Goal: Information Seeking & Learning: Compare options

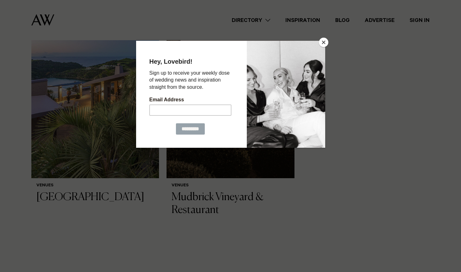
scroll to position [148, 0]
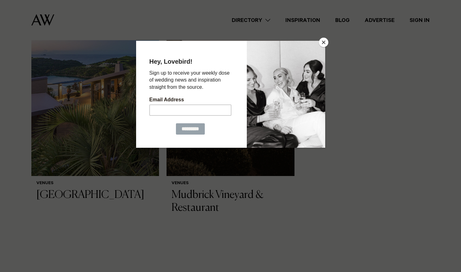
click at [315, 43] on button "Close" at bounding box center [323, 42] width 9 height 9
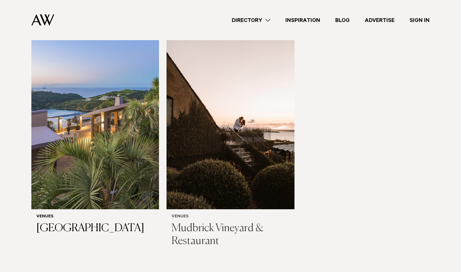
scroll to position [117, 0]
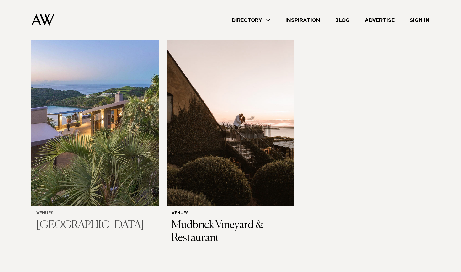
click at [122, 156] on img at bounding box center [95, 120] width 128 height 171
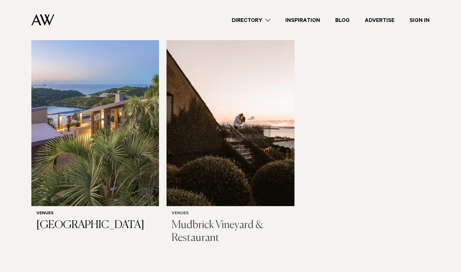
click at [209, 92] on img at bounding box center [231, 120] width 128 height 171
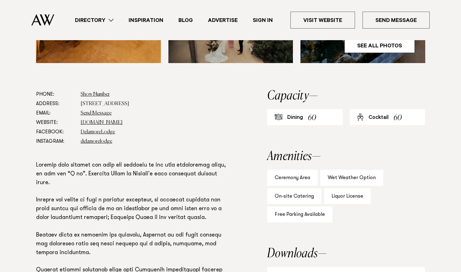
scroll to position [306, 0]
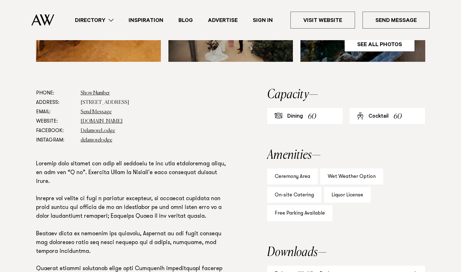
click at [306, 118] on div "Dining 60" at bounding box center [305, 116] width 76 height 16
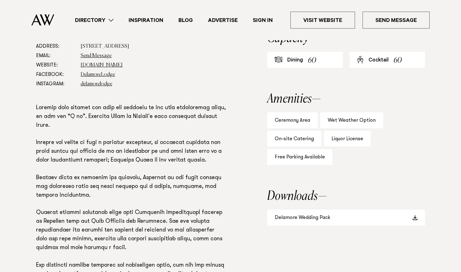
scroll to position [364, 0]
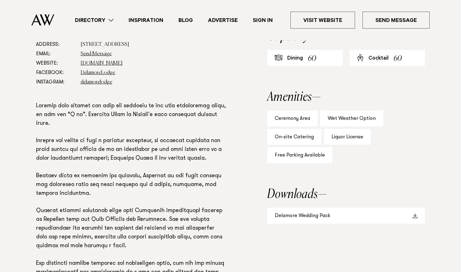
click at [392, 213] on link "Delamore Wedding Pack" at bounding box center [346, 216] width 158 height 16
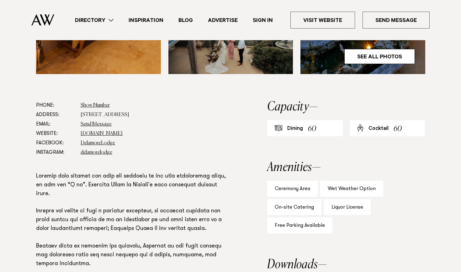
scroll to position [208, 0]
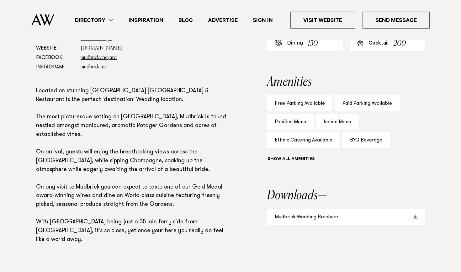
scroll to position [407, 0]
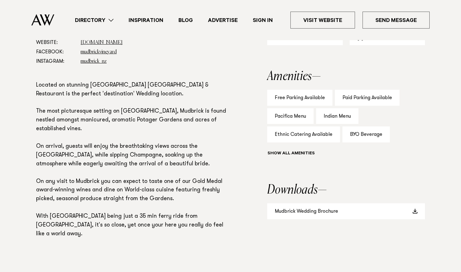
click at [295, 151] on div "Show all" at bounding box center [346, 154] width 158 height 9
click at [293, 156] on div "Show all" at bounding box center [346, 154] width 158 height 9
click at [278, 152] on div "Show all" at bounding box center [346, 154] width 158 height 9
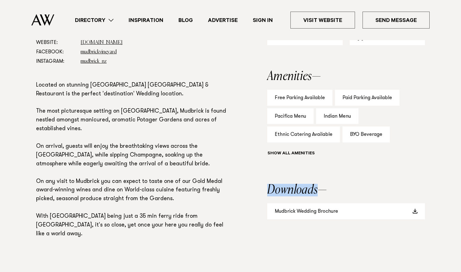
click at [278, 152] on div "Show all" at bounding box center [346, 154] width 158 height 9
click at [295, 211] on link "Mudbrick Wedding Brochure" at bounding box center [346, 211] width 158 height 16
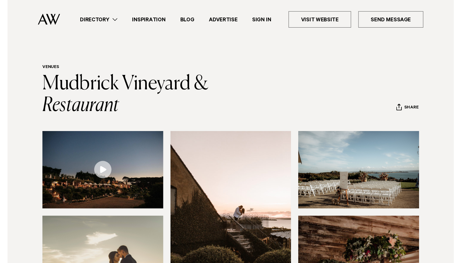
scroll to position [0, 0]
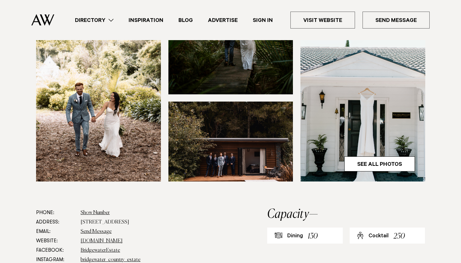
scroll to position [187, 0]
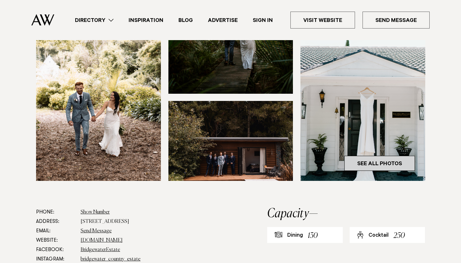
click at [379, 171] on link "See All Photos" at bounding box center [380, 163] width 71 height 15
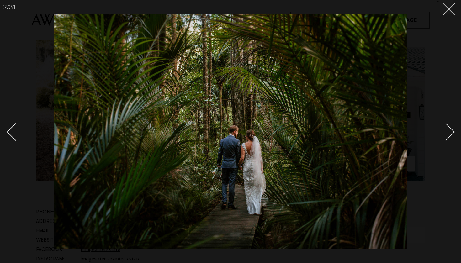
click at [450, 8] on line at bounding box center [450, 9] width 12 height 12
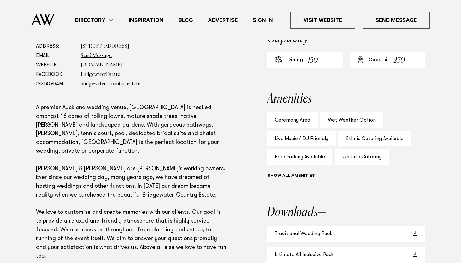
scroll to position [359, 0]
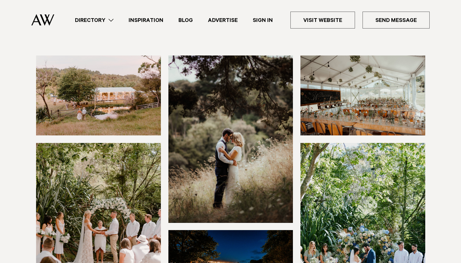
scroll to position [62, 0]
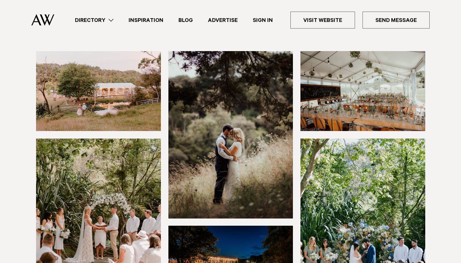
click at [133, 72] on img at bounding box center [98, 91] width 125 height 80
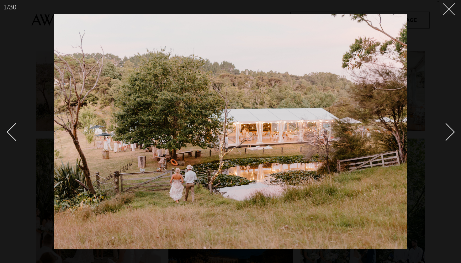
click at [445, 11] on button at bounding box center [447, 7] width 14 height 14
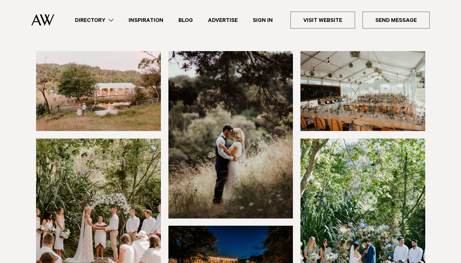
click at [99, 21] on link "Directory" at bounding box center [94, 20] width 54 height 8
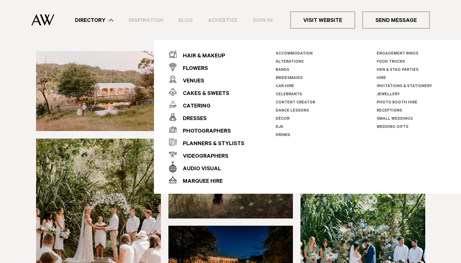
scroll to position [38, 0]
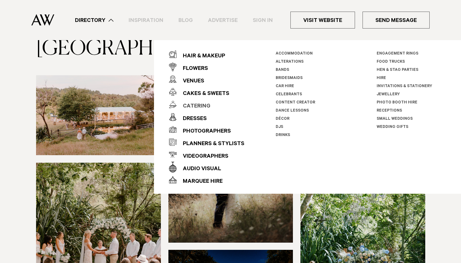
click at [193, 104] on div "Catering" at bounding box center [194, 106] width 34 height 13
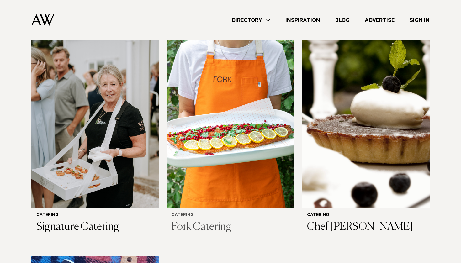
scroll to position [646, 0]
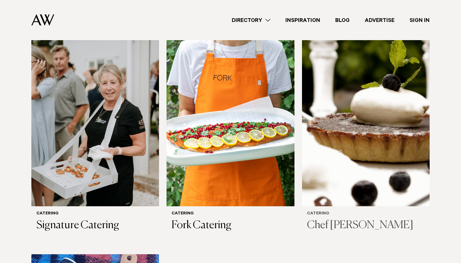
click at [367, 180] on img at bounding box center [366, 120] width 128 height 171
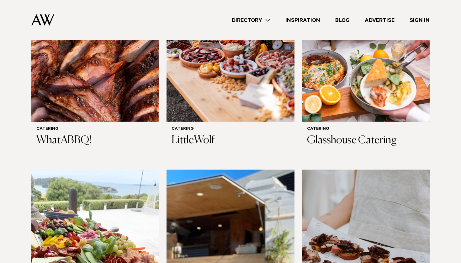
scroll to position [289, 0]
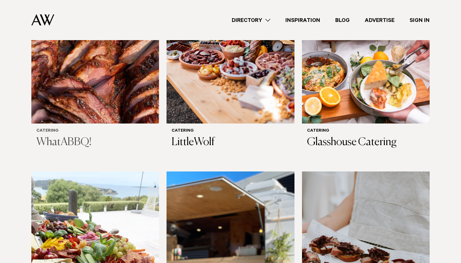
click at [99, 101] on img at bounding box center [95, 37] width 128 height 171
click at [239, 76] on img at bounding box center [231, 37] width 128 height 171
click at [345, 63] on img at bounding box center [366, 37] width 128 height 171
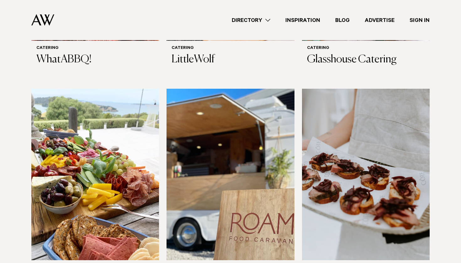
scroll to position [375, 0]
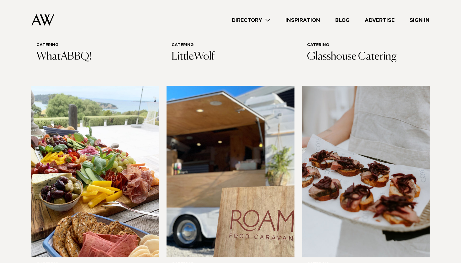
click at [106, 165] on img at bounding box center [95, 171] width 128 height 171
click at [209, 159] on img at bounding box center [231, 171] width 128 height 171
click at [367, 176] on img at bounding box center [366, 171] width 128 height 171
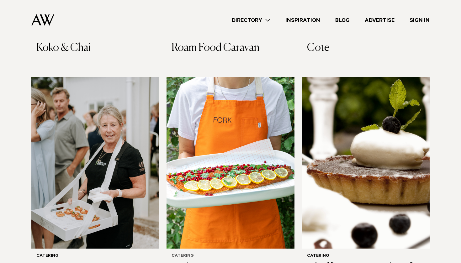
scroll to position [604, 0]
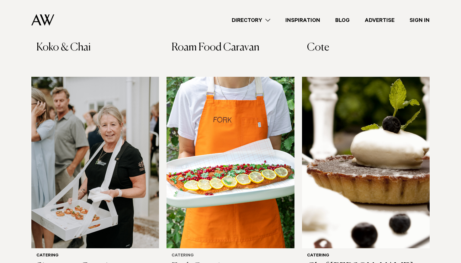
click at [223, 144] on img at bounding box center [231, 162] width 128 height 171
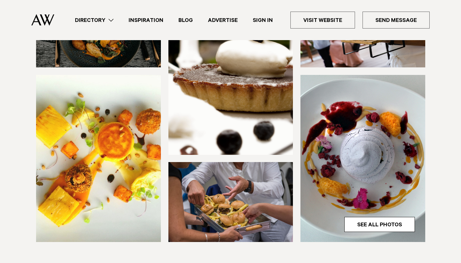
scroll to position [130, 0]
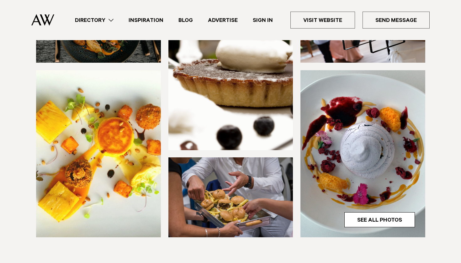
click at [254, 193] on img at bounding box center [231, 198] width 125 height 80
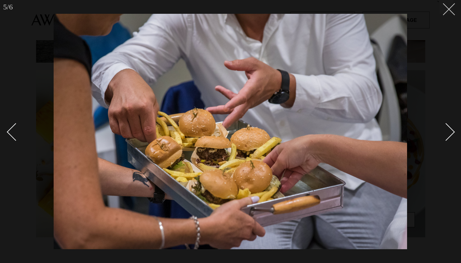
click at [452, 12] on line at bounding box center [450, 9] width 12 height 12
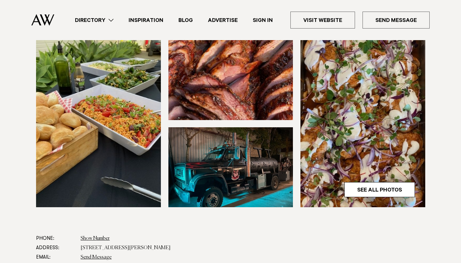
scroll to position [161, 0]
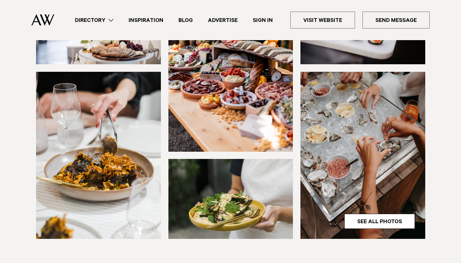
scroll to position [128, 0]
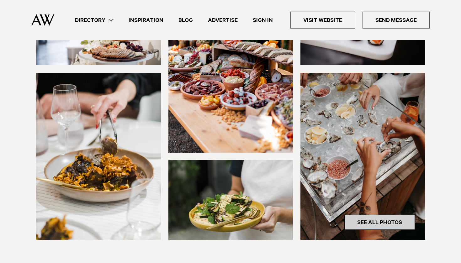
click at [349, 221] on link "See All Photos" at bounding box center [380, 222] width 71 height 15
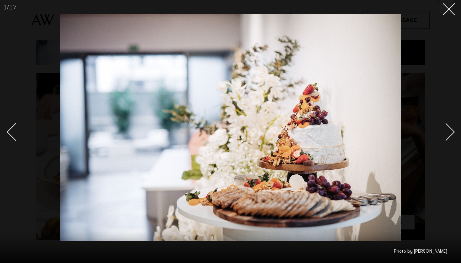
click at [455, 16] on div at bounding box center [230, 131] width 461 height 263
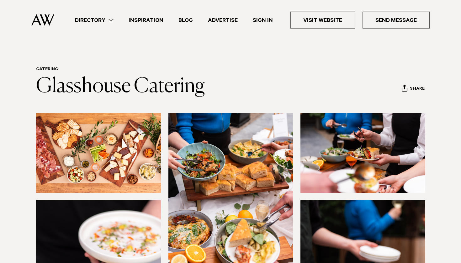
click at [112, 153] on img at bounding box center [98, 153] width 125 height 80
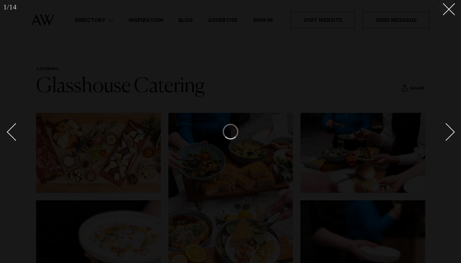
click at [446, 14] on div at bounding box center [230, 131] width 461 height 263
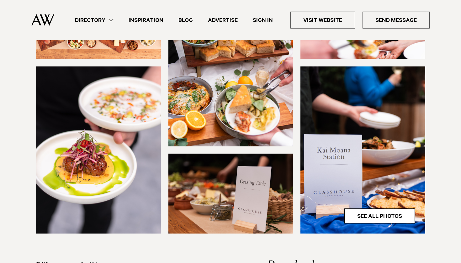
scroll to position [139, 0]
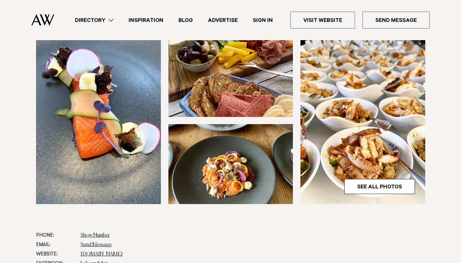
scroll to position [166, 0]
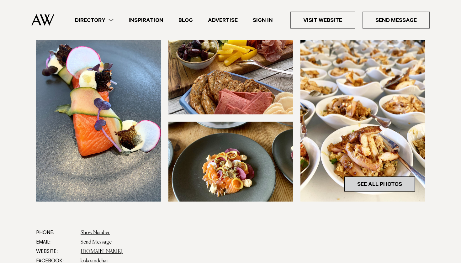
click at [359, 186] on link "See All Photos" at bounding box center [380, 184] width 71 height 15
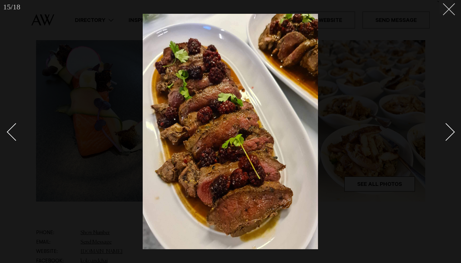
click at [452, 3] on button at bounding box center [447, 7] width 14 height 14
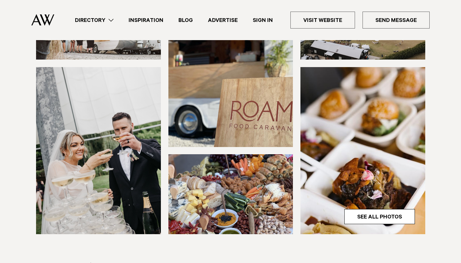
scroll to position [144, 0]
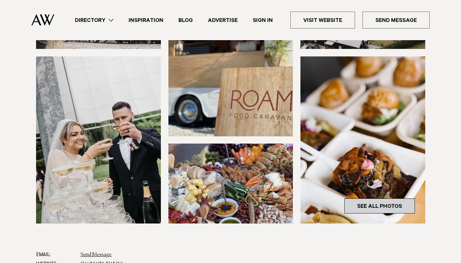
click at [358, 204] on link "See All Photos" at bounding box center [380, 206] width 71 height 15
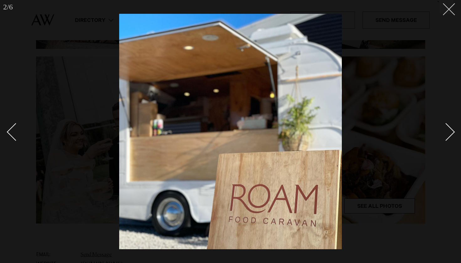
click at [451, 9] on button at bounding box center [447, 7] width 14 height 14
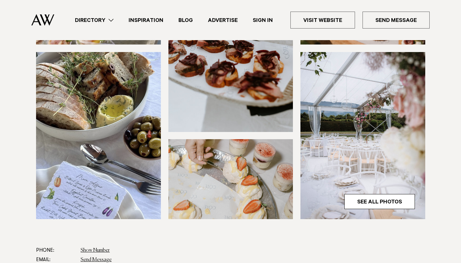
scroll to position [155, 0]
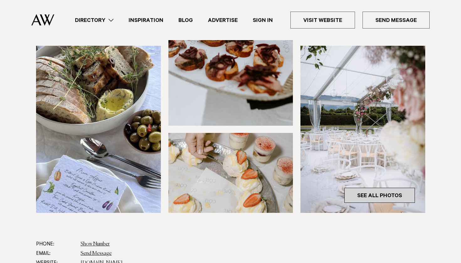
click at [370, 192] on link "See All Photos" at bounding box center [380, 195] width 71 height 15
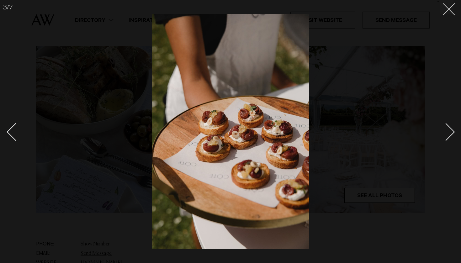
click at [451, 5] on button at bounding box center [447, 7] width 14 height 14
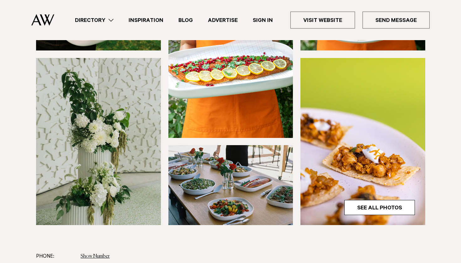
scroll to position [143, 0]
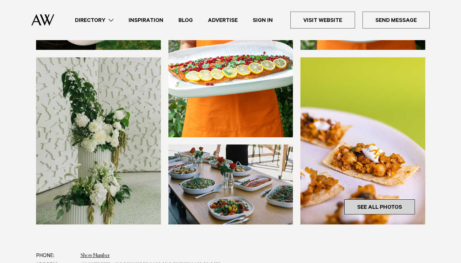
click at [361, 212] on link "See All Photos" at bounding box center [380, 207] width 71 height 15
